Goal: Task Accomplishment & Management: Use online tool/utility

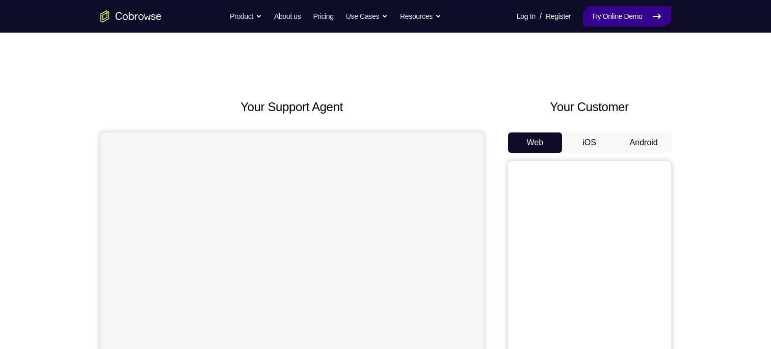
click at [620, 11] on link "Try Online Demo" at bounding box center [627, 16] width 88 height 20
click at [596, 149] on button "iOS" at bounding box center [589, 142] width 55 height 20
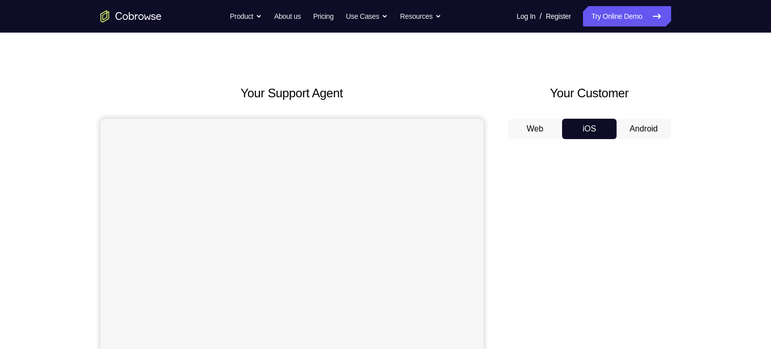
scroll to position [14, 0]
drag, startPoint x: 593, startPoint y: 145, endPoint x: 593, endPoint y: 138, distance: 7.1
click at [593, 138] on div "Web iOS Android" at bounding box center [589, 289] width 163 height 342
click at [593, 138] on button "iOS" at bounding box center [589, 128] width 55 height 20
click at [585, 136] on button "iOS" at bounding box center [589, 128] width 55 height 20
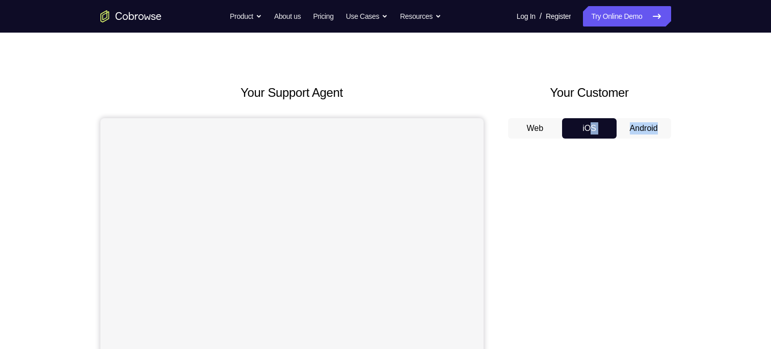
click at [585, 136] on button "iOS" at bounding box center [589, 128] width 55 height 20
click at [690, 156] on div "Your Support Agent Your Customer Web iOS Android Next Steps We’d be happy to gi…" at bounding box center [386, 354] width 652 height 672
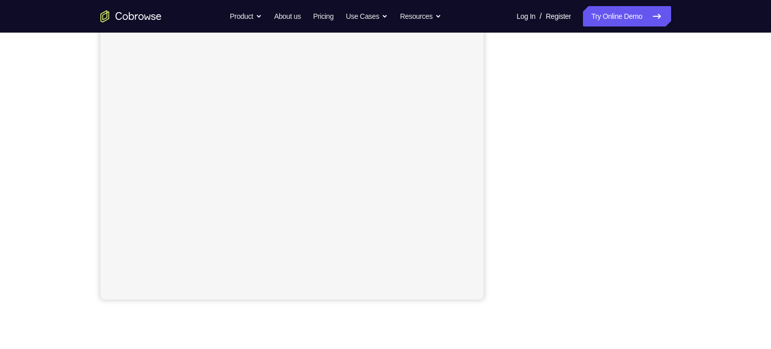
scroll to position [0, 0]
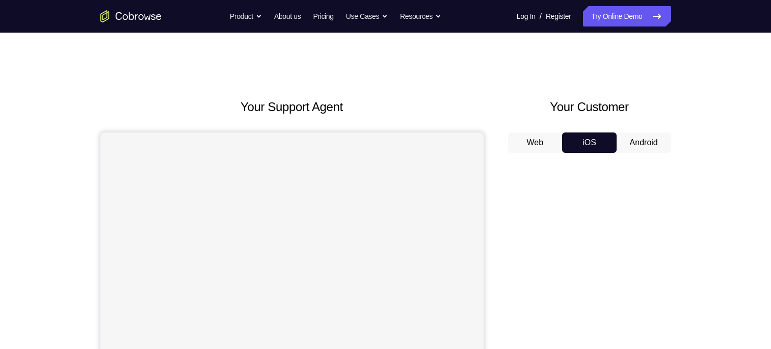
click at [650, 140] on button "Android" at bounding box center [644, 142] width 55 height 20
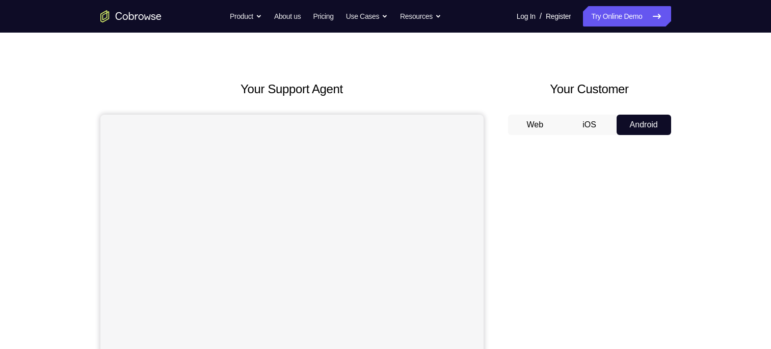
scroll to position [15, 0]
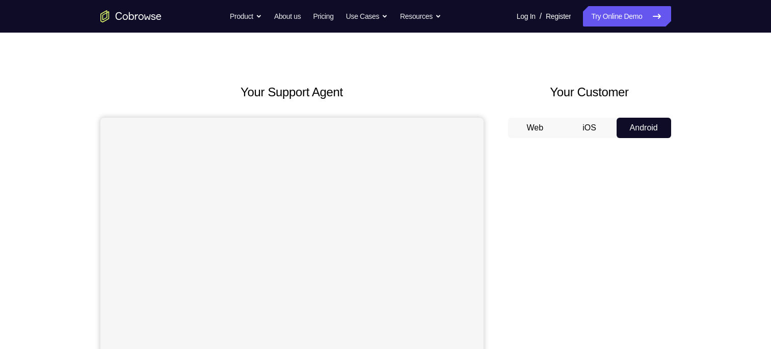
click at [600, 128] on button "iOS" at bounding box center [589, 128] width 55 height 20
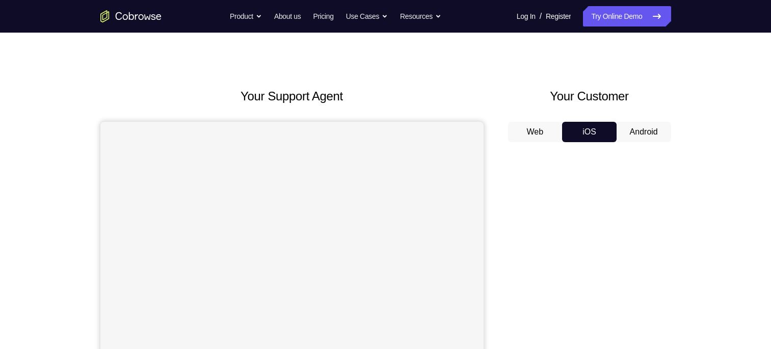
scroll to position [7, 0]
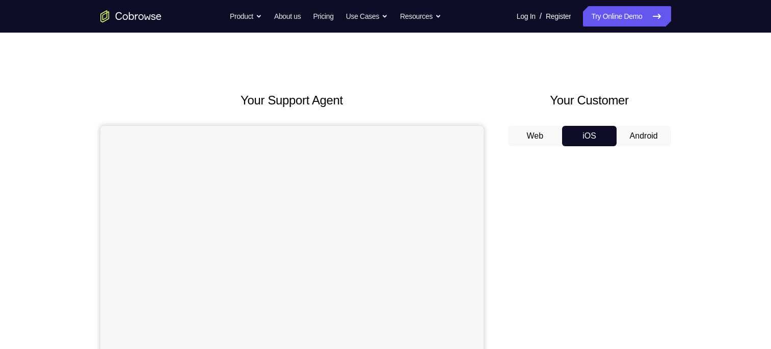
click at [617, 128] on button "Android" at bounding box center [644, 136] width 55 height 20
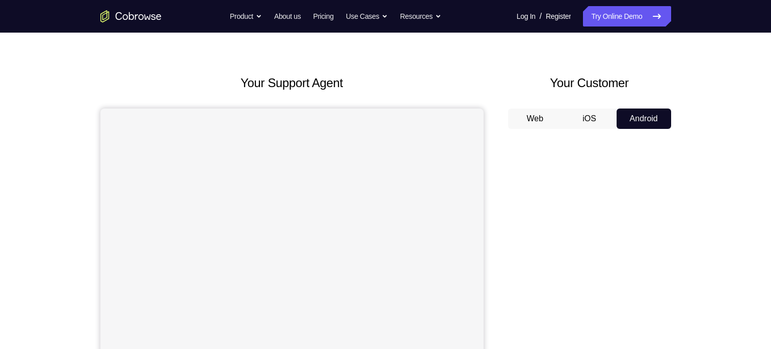
scroll to position [0, 0]
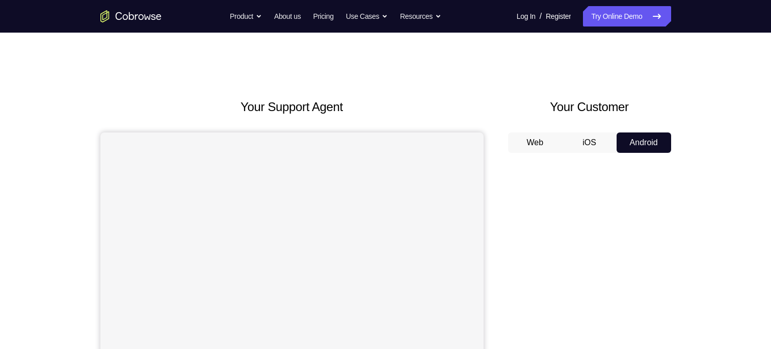
click at [584, 148] on button "iOS" at bounding box center [589, 142] width 55 height 20
click at [628, 136] on button "Android" at bounding box center [644, 142] width 55 height 20
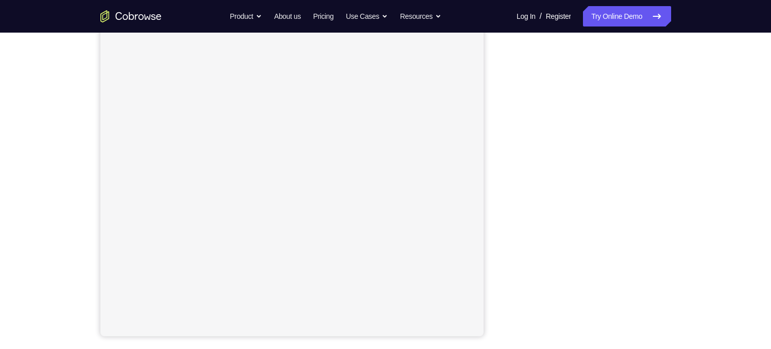
scroll to position [62, 0]
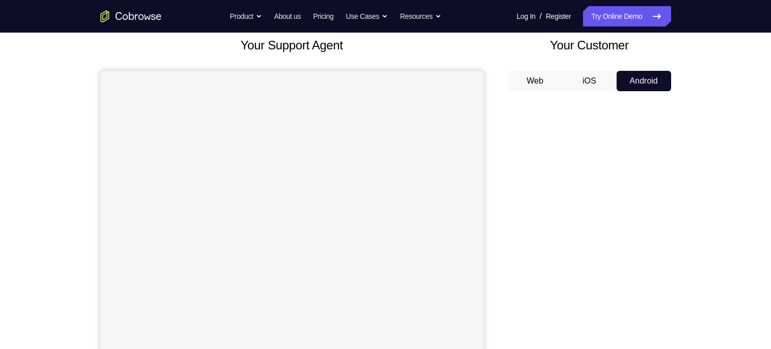
drag, startPoint x: 587, startPoint y: 93, endPoint x: 587, endPoint y: 85, distance: 8.7
click at [587, 85] on div "Web iOS Android" at bounding box center [589, 242] width 163 height 342
click at [587, 85] on button "iOS" at bounding box center [589, 81] width 55 height 20
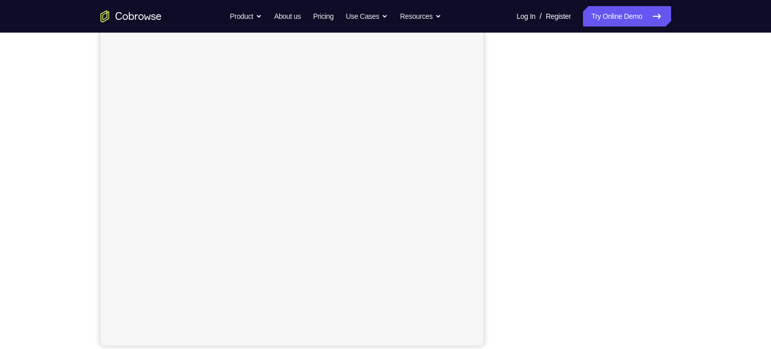
scroll to position [129, 0]
drag, startPoint x: 609, startPoint y: 347, endPoint x: 677, endPoint y: 275, distance: 99.5
click at [677, 275] on div "Your Support Agent Your Customer Web iOS Android Next Steps We’d be happy to gi…" at bounding box center [386, 239] width 652 height 672
click at [508, 122] on div at bounding box center [589, 188] width 163 height 313
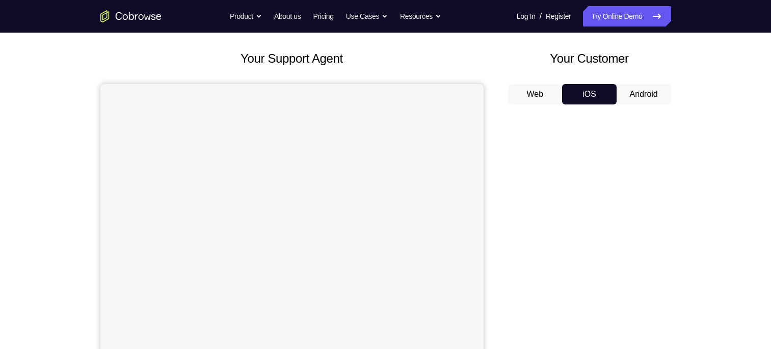
scroll to position [37, 0]
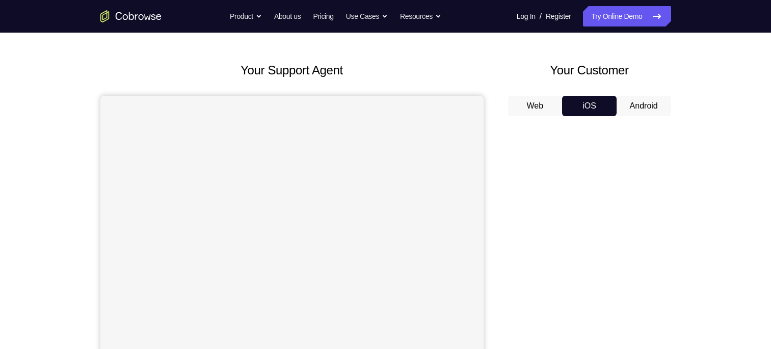
click at [639, 110] on button "Android" at bounding box center [644, 106] width 55 height 20
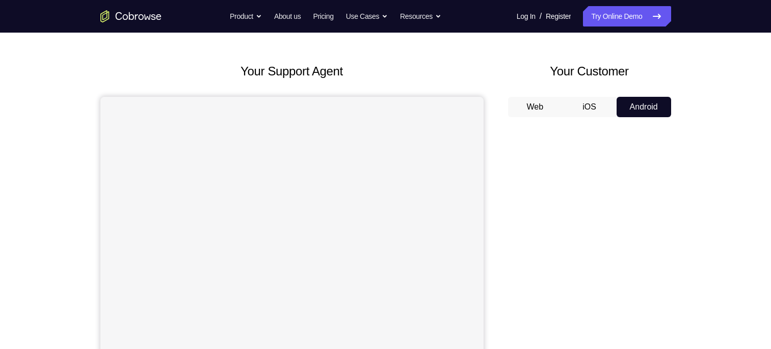
click at [541, 104] on button "Web" at bounding box center [535, 107] width 55 height 20
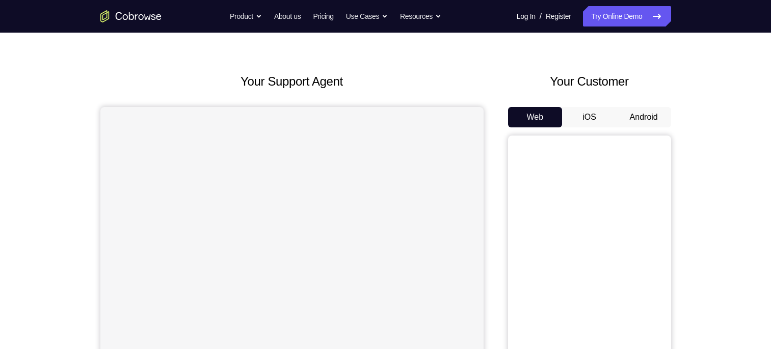
scroll to position [24, 0]
click at [644, 124] on button "Android" at bounding box center [644, 118] width 55 height 20
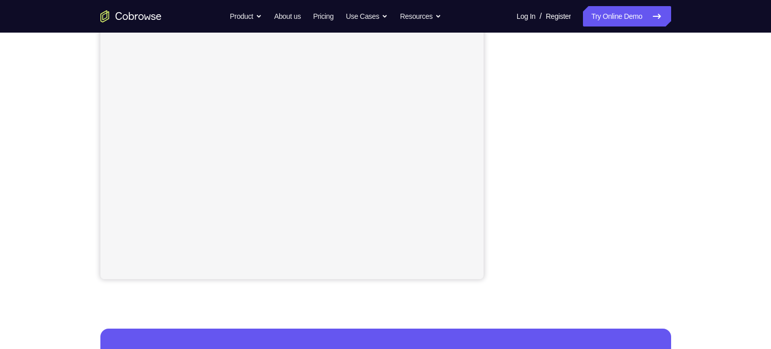
scroll to position [196, 0]
